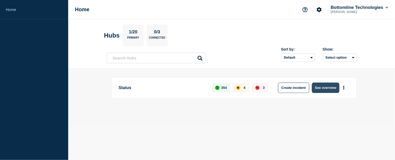
click at [325, 90] on button "See overview" at bounding box center [326, 88] width 28 height 10
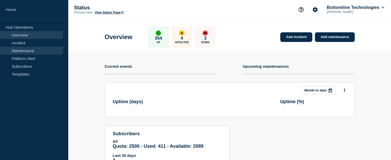
click at [20, 49] on link "Maintenance" at bounding box center [31, 51] width 63 height 8
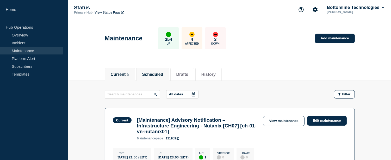
click at [157, 74] on button "Scheduled" at bounding box center [152, 74] width 21 height 5
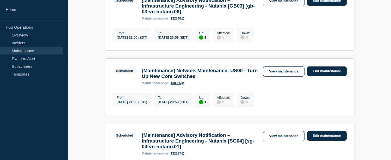
scroll to position [231, 0]
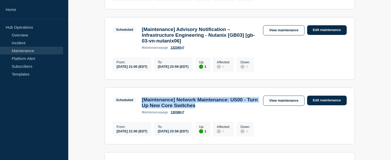
drag, startPoint x: 236, startPoint y: 121, endPoint x: 141, endPoint y: 112, distance: 96.1
click at [141, 112] on div "[Maintenance] Network Maintenance: US00 - Turn Up New Core Switches maintenance…" at bounding box center [199, 105] width 121 height 17
copy h3 "[Maintenance] Network Maintenance: US00 - Turn Up New Core Switches"
click at [273, 106] on link "View maintenance" at bounding box center [283, 101] width 41 height 10
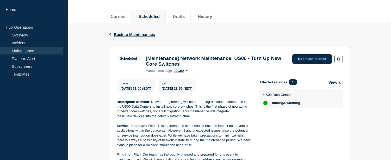
scroll to position [116, 0]
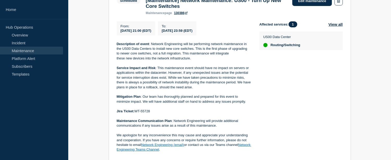
drag, startPoint x: 135, startPoint y: 114, endPoint x: 152, endPoint y: 114, distance: 16.9
click at [152, 114] on p "Jira Ticket: WT-55728" at bounding box center [184, 111] width 134 height 5
copy p "WT-55728"
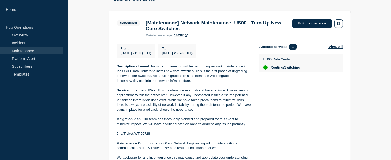
scroll to position [93, 0]
click at [182, 38] on link "130386" at bounding box center [181, 36] width 14 height 4
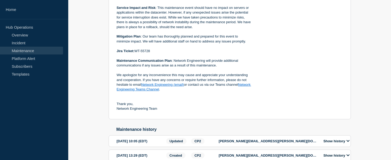
scroll to position [177, 0]
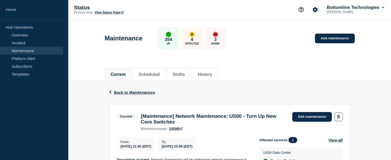
click at [17, 50] on link "Maintenance" at bounding box center [31, 51] width 63 height 8
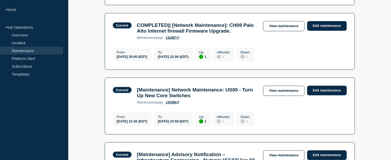
scroll to position [434, 0]
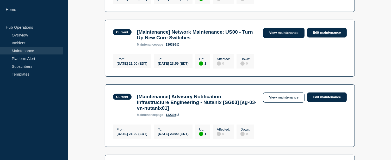
click at [274, 38] on link "View maintenance" at bounding box center [283, 33] width 41 height 10
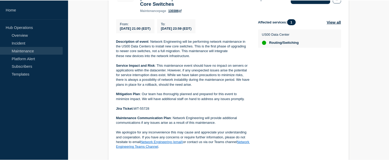
scroll to position [3, 0]
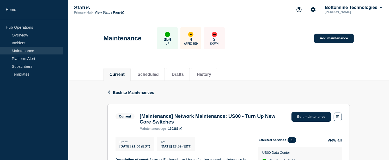
click at [125, 74] on button "Current" at bounding box center [116, 74] width 15 height 5
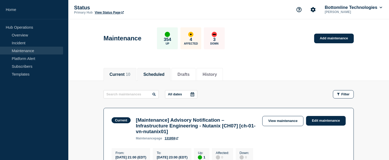
click at [168, 77] on li "Scheduled" at bounding box center [153, 74] width 33 height 13
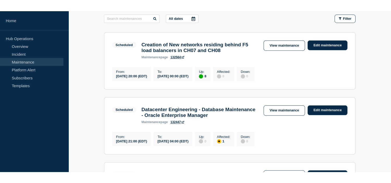
scroll to position [116, 0]
